Goal: Entertainment & Leisure: Consume media (video, audio)

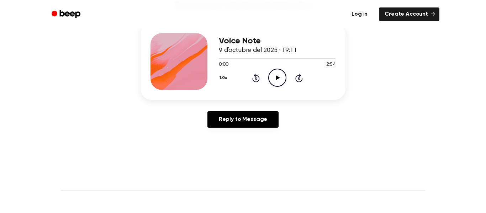
scroll to position [86, 0]
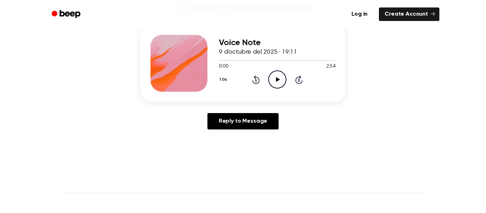
click at [282, 75] on icon "Play Audio" at bounding box center [277, 79] width 18 height 18
click at [219, 61] on div at bounding box center [277, 60] width 117 height 6
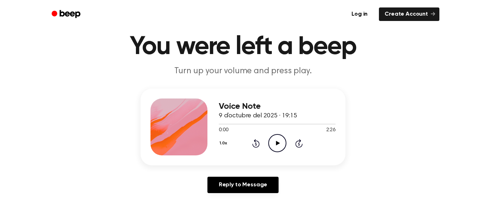
scroll to position [23, 0]
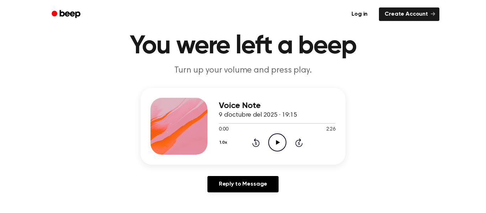
click at [281, 146] on icon "Play Audio" at bounding box center [277, 142] width 18 height 18
click at [280, 148] on icon "Pause Audio" at bounding box center [277, 142] width 18 height 18
click at [280, 148] on icon "Play Audio" at bounding box center [277, 142] width 18 height 18
click at [280, 148] on icon "Pause Audio" at bounding box center [277, 142] width 18 height 18
